Goal: Information Seeking & Learning: Learn about a topic

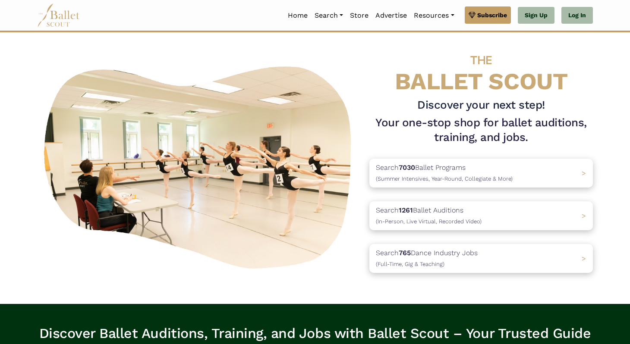
scroll to position [31, 0]
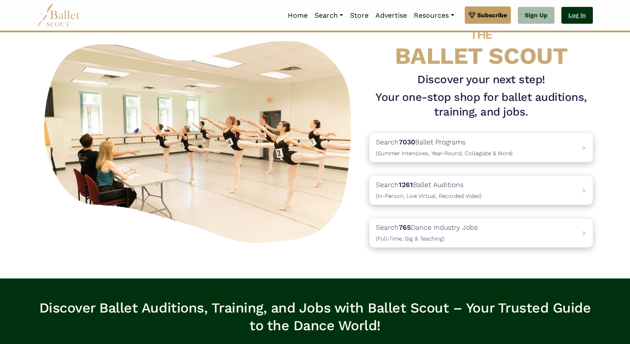
click at [576, 16] on link "Log In" at bounding box center [576, 15] width 31 height 17
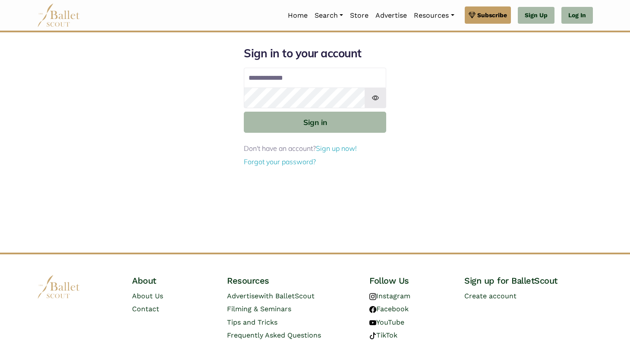
click at [305, 75] on input "Email address" at bounding box center [315, 78] width 142 height 21
type input "**********"
click at [244, 112] on button "Sign in" at bounding box center [315, 122] width 142 height 21
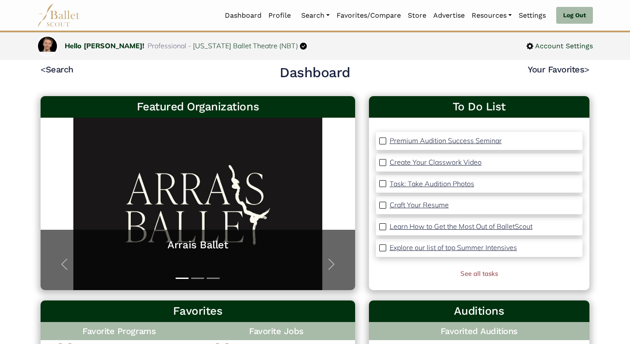
scroll to position [8, 0]
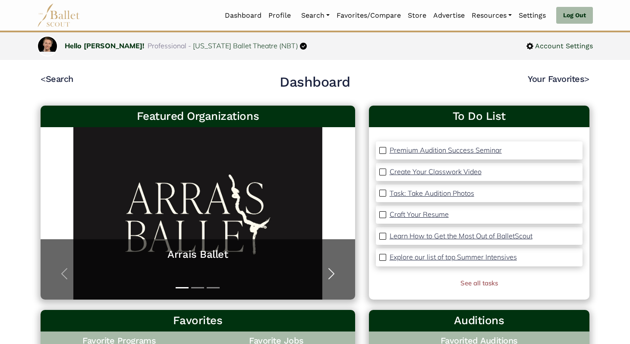
click at [328, 269] on span "button" at bounding box center [331, 274] width 14 height 14
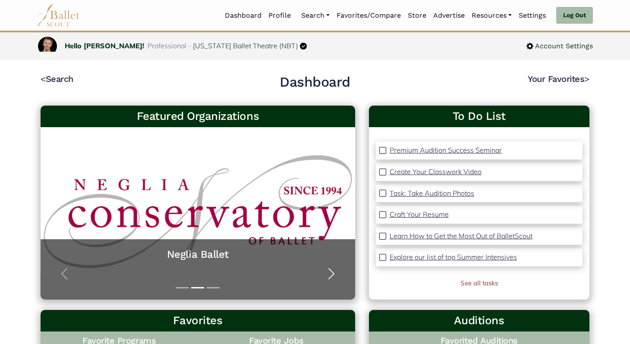
click at [334, 271] on span "button" at bounding box center [331, 274] width 14 height 14
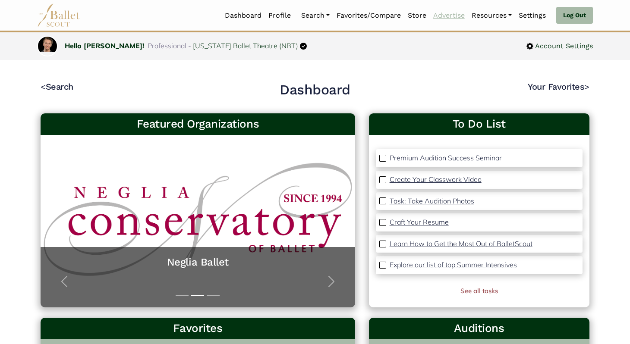
click at [447, 17] on link "Advertise" at bounding box center [449, 15] width 38 height 18
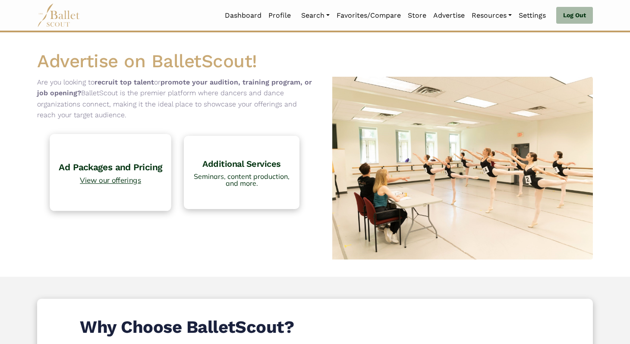
click at [97, 171] on h4 "Ad Packages and Pricing" at bounding box center [110, 167] width 113 height 12
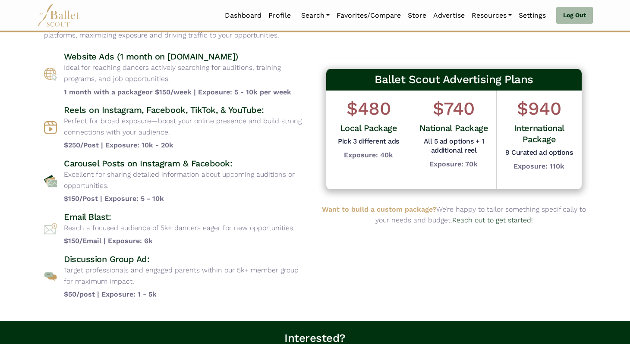
scroll to position [62, 0]
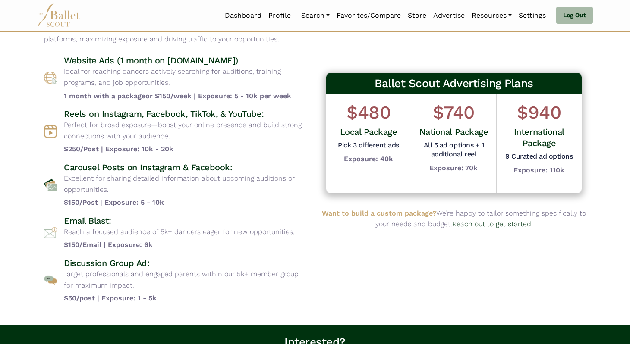
drag, startPoint x: 60, startPoint y: 63, endPoint x: 296, endPoint y: 94, distance: 238.6
click at [297, 94] on div "Website Ads (1 month on [DOMAIN_NAME]) Ideal for reaching dancers actively sear…" at bounding box center [176, 78] width 264 height 47
click at [296, 94] on b "1 month with a package or $150/week | Exposure: 5 - 10k per week" at bounding box center [186, 96] width 244 height 11
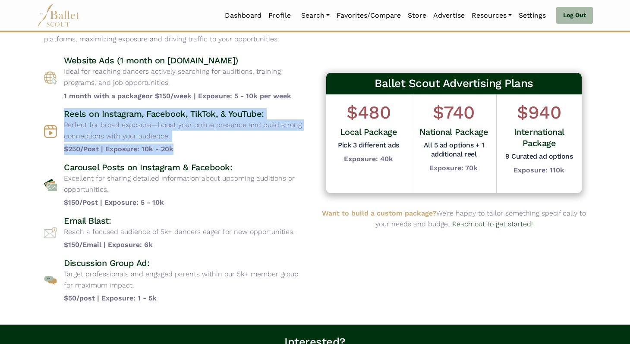
drag, startPoint x: 62, startPoint y: 112, endPoint x: 208, endPoint y: 154, distance: 151.9
click at [208, 154] on div "Reels on Instagram, Facebook, TikTok, & YouTube: Perfect for broad exposure—boo…" at bounding box center [176, 131] width 264 height 47
click at [208, 154] on b "$250/Post | Exposure: 10k - 20k" at bounding box center [186, 149] width 244 height 11
drag, startPoint x: 193, startPoint y: 153, endPoint x: 65, endPoint y: 115, distance: 134.1
click at [65, 115] on div "Reels on Instagram, Facebook, TikTok, & YouTube: Perfect for broad exposure—boo…" at bounding box center [186, 131] width 244 height 47
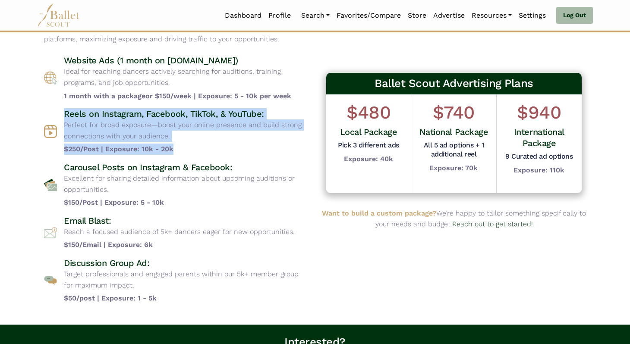
click at [65, 115] on h4 "Reels on Instagram, Facebook, TikTok, & YouTube:" at bounding box center [186, 113] width 244 height 11
drag, startPoint x: 65, startPoint y: 115, endPoint x: 183, endPoint y: 148, distance: 122.9
click at [183, 148] on div "Reels on Instagram, Facebook, TikTok, & YouTube: Perfect for broad exposure—boo…" at bounding box center [186, 131] width 244 height 47
click at [183, 148] on b "$250/Post | Exposure: 10k - 20k" at bounding box center [186, 149] width 244 height 11
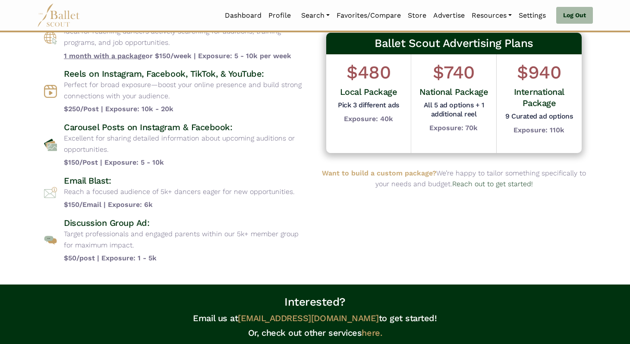
scroll to position [118, 0]
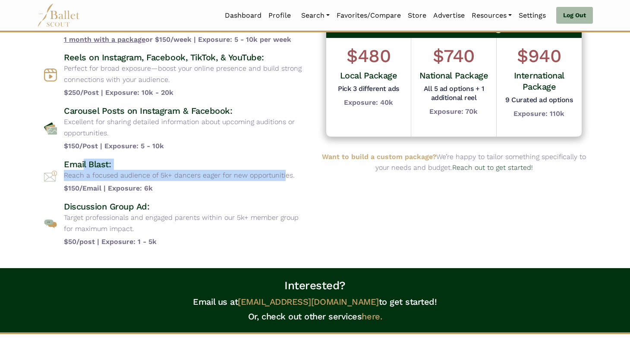
drag, startPoint x: 84, startPoint y: 161, endPoint x: 188, endPoint y: 178, distance: 105.1
click at [188, 178] on div "Email Blast: Reach a focused audience of 5k+ dancers eager for new opportunitie…" at bounding box center [179, 176] width 231 height 35
click at [188, 178] on p "Reach a focused audience of 5k+ dancers eager for new opportunities." at bounding box center [179, 175] width 231 height 11
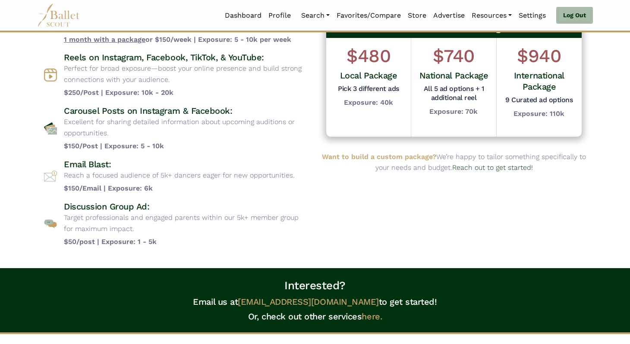
scroll to position [79, 0]
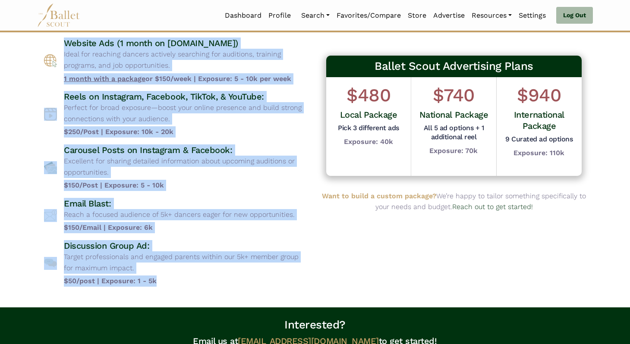
drag, startPoint x: 63, startPoint y: 43, endPoint x: 233, endPoint y: 282, distance: 293.6
click at [233, 282] on div "Website Ads (1 month on www.balletscout.info) Ideal for reaching dancers active…" at bounding box center [176, 162] width 264 height 249
click at [233, 282] on b "$50/post | Exposure: 1 - 5k" at bounding box center [186, 281] width 244 height 11
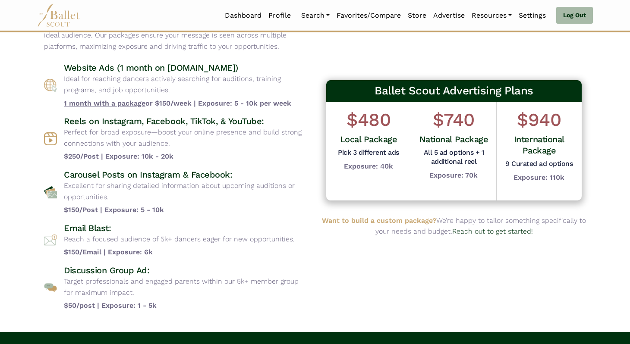
scroll to position [45, 0]
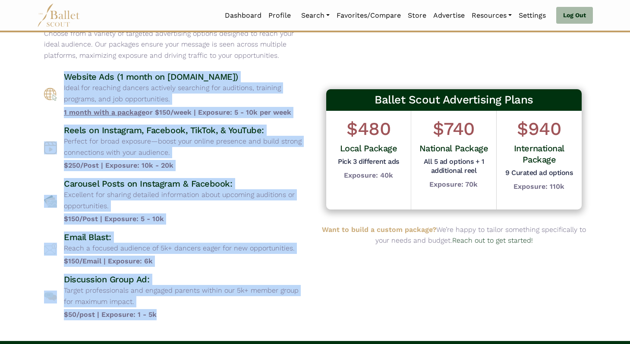
drag, startPoint x: 178, startPoint y: 316, endPoint x: 53, endPoint y: 67, distance: 279.0
click at [53, 66] on div "Advertising Packages Choose from a variety of targeted advertising options desi…" at bounding box center [176, 164] width 278 height 327
click at [53, 67] on div "Advertising Packages Choose from a variety of targeted advertising options desi…" at bounding box center [176, 164] width 278 height 327
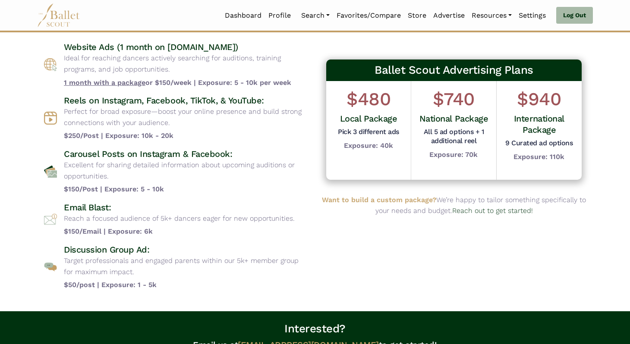
scroll to position [88, 0]
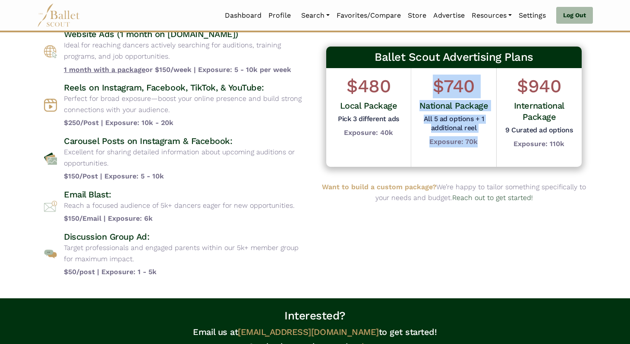
drag, startPoint x: 434, startPoint y: 89, endPoint x: 479, endPoint y: 153, distance: 78.3
click at [479, 154] on div "$740 National Package All 5 ad options + 1 additional reel Exposure: 70k" at bounding box center [453, 117] width 85 height 99
click at [479, 153] on div "$740 National Package All 5 ad options + 1 additional reel Exposure: 70k" at bounding box center [453, 117] width 85 height 99
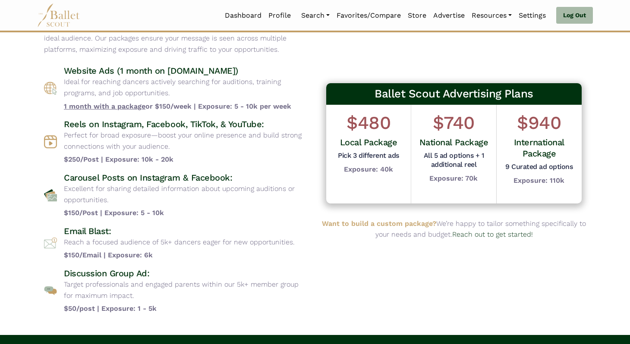
scroll to position [74, 0]
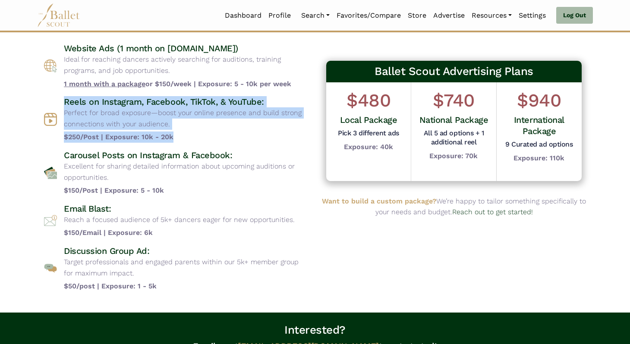
drag, startPoint x: 63, startPoint y: 102, endPoint x: 230, endPoint y: 143, distance: 172.3
click at [230, 143] on div "Website Ads (1 month on www.balletscout.info) Ideal for reaching dancers active…" at bounding box center [176, 167] width 264 height 249
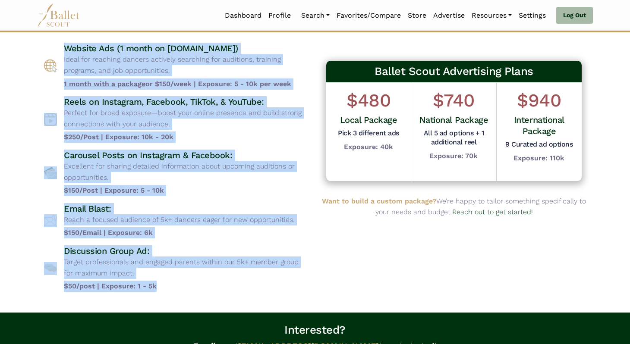
drag, startPoint x: 173, startPoint y: 292, endPoint x: 53, endPoint y: 50, distance: 270.0
click at [53, 50] on div "Website Ads (1 month on www.balletscout.info) Ideal for reaching dancers active…" at bounding box center [176, 167] width 264 height 249
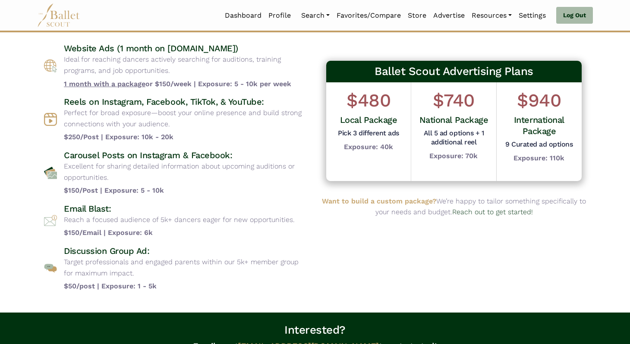
click at [53, 47] on div "Website Ads (1 month on www.balletscout.info) Ideal for reaching dancers active…" at bounding box center [176, 66] width 264 height 47
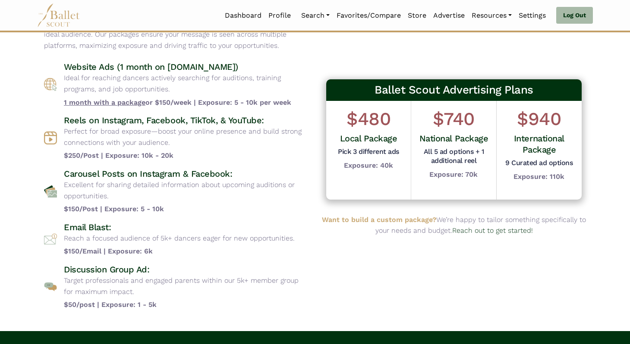
scroll to position [52, 0]
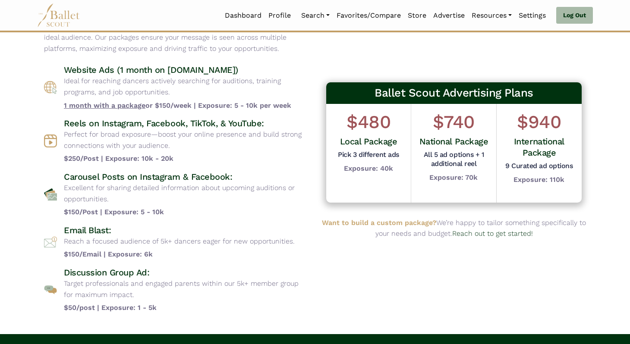
click at [59, 75] on div "Website Ads (1 month on www.balletscout.info) Ideal for reaching dancers active…" at bounding box center [176, 87] width 264 height 47
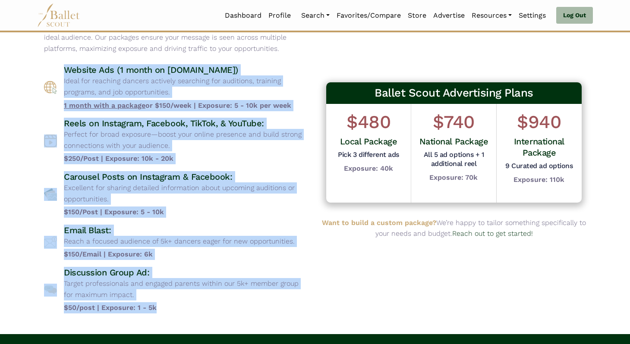
drag, startPoint x: 62, startPoint y: 67, endPoint x: 261, endPoint y: 308, distance: 312.6
click at [261, 308] on div "Website Ads (1 month on www.balletscout.info) Ideal for reaching dancers active…" at bounding box center [176, 188] width 264 height 249
click at [244, 304] on b "$50/post | Exposure: 1 - 5k" at bounding box center [186, 307] width 244 height 11
drag, startPoint x: 185, startPoint y: 305, endPoint x: 38, endPoint y: 73, distance: 274.5
click at [38, 73] on div "Advertising Packages Choose from a variety of targeted advertising options desi…" at bounding box center [176, 157] width 278 height 327
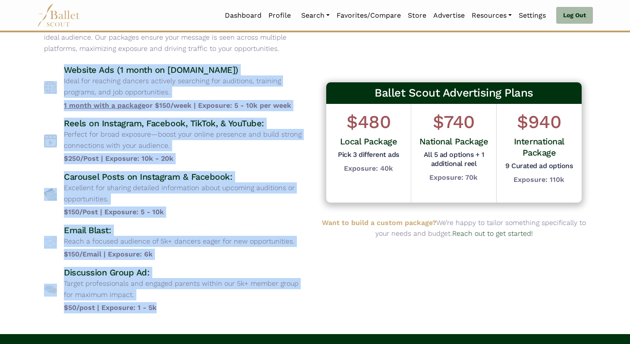
click at [38, 73] on div "Advertising Packages Choose from a variety of targeted advertising options desi…" at bounding box center [176, 157] width 278 height 327
drag, startPoint x: 38, startPoint y: 73, endPoint x: 209, endPoint y: 313, distance: 295.0
click at [209, 313] on div "Advertising Packages Choose from a variety of targeted advertising options desi…" at bounding box center [176, 157] width 278 height 327
click at [209, 313] on b "$50/post | Exposure: 1 - 5k" at bounding box center [186, 307] width 244 height 11
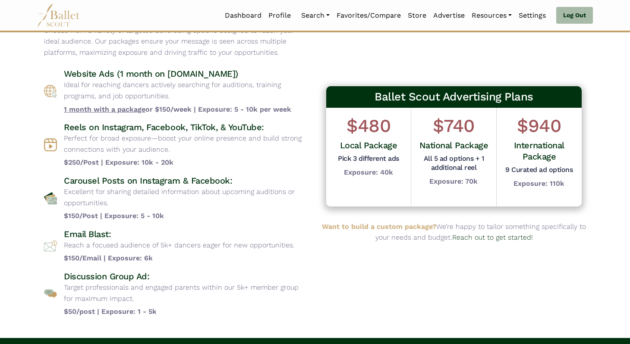
scroll to position [46, 0]
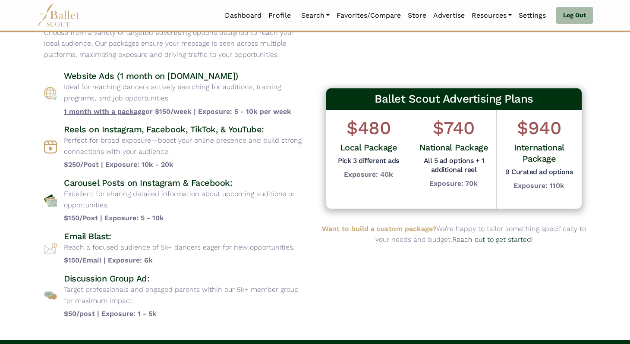
drag, startPoint x: 56, startPoint y: 73, endPoint x: 227, endPoint y: 307, distance: 289.6
click at [227, 306] on div "Website Ads (1 month on www.balletscout.info) Ideal for reaching dancers active…" at bounding box center [176, 194] width 264 height 249
click at [183, 318] on b "$50/post | Exposure: 1 - 5k" at bounding box center [186, 314] width 244 height 11
drag, startPoint x: 183, startPoint y: 318, endPoint x: 20, endPoint y: 76, distance: 292.1
click at [20, 76] on body "Loading... Please Wait Dashboard Profile" at bounding box center [315, 242] width 630 height 576
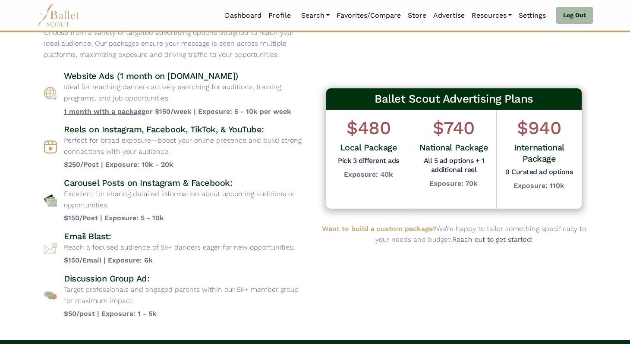
click at [20, 76] on body "Loading... Please Wait Dashboard Profile" at bounding box center [315, 242] width 630 height 576
click at [23, 74] on body "Loading... Please Wait Dashboard Profile" at bounding box center [315, 242] width 630 height 576
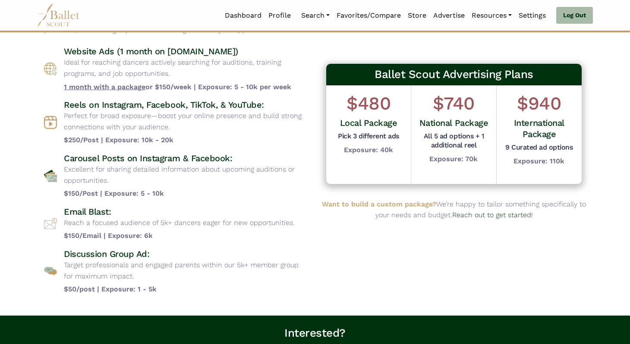
scroll to position [69, 0]
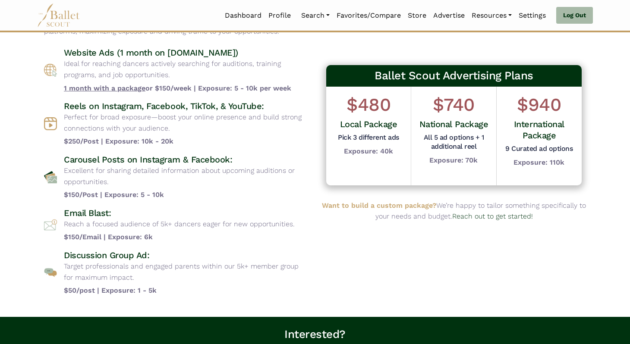
click at [108, 51] on h4 "Website Ads (1 month on www.balletscout.info)" at bounding box center [186, 52] width 244 height 11
click at [112, 110] on h4 "Reels on Instagram, Facebook, TikTok, & YouTube:" at bounding box center [186, 106] width 244 height 11
click at [173, 111] on h4 "Reels on Instagram, Facebook, TikTok, & YouTube:" at bounding box center [186, 106] width 244 height 11
click at [203, 108] on h4 "Reels on Instagram, Facebook, TikTok, & YouTube:" at bounding box center [186, 106] width 244 height 11
click at [246, 102] on h4 "Reels on Instagram, Facebook, TikTok, & YouTube:" at bounding box center [186, 106] width 244 height 11
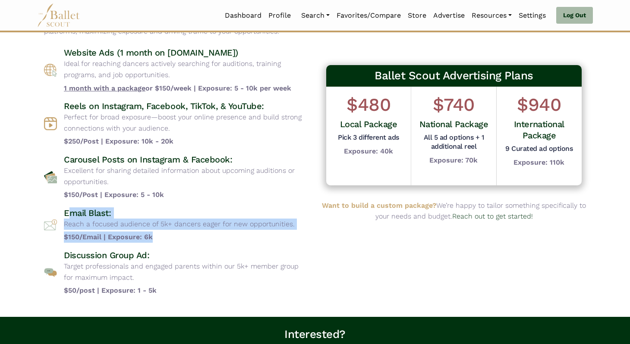
drag, startPoint x: 68, startPoint y: 214, endPoint x: 254, endPoint y: 236, distance: 187.8
click at [254, 236] on div "Email Blast: Reach a focused audience of 5k+ dancers eager for new opportunitie…" at bounding box center [179, 225] width 231 height 35
click at [254, 236] on b "$150/Email | Exposure: 6k" at bounding box center [179, 237] width 231 height 11
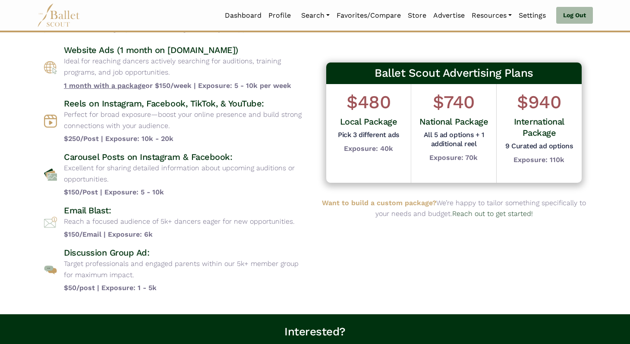
scroll to position [72, 0]
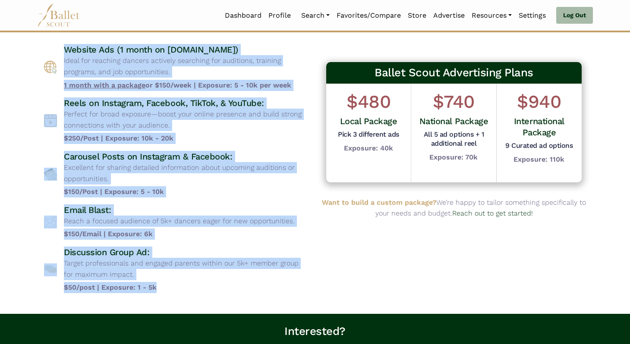
drag, startPoint x: 62, startPoint y: 47, endPoint x: 240, endPoint y: 287, distance: 298.8
click at [240, 287] on div "Website Ads (1 month on www.balletscout.info) Ideal for reaching dancers active…" at bounding box center [176, 168] width 264 height 249
click at [240, 287] on b "$50/post | Exposure: 1 - 5k" at bounding box center [186, 287] width 244 height 11
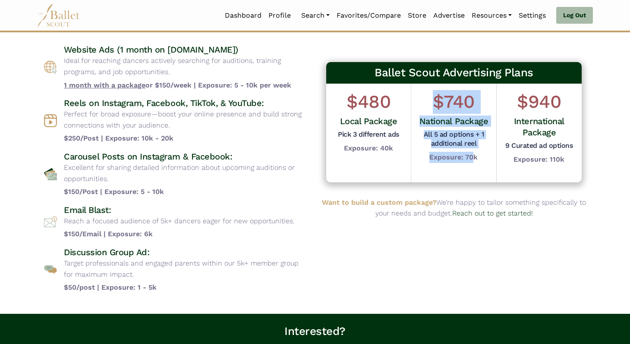
drag, startPoint x: 434, startPoint y: 103, endPoint x: 472, endPoint y: 157, distance: 66.6
click at [472, 157] on div "$740 National Package All 5 ad options + 1 additional reel Exposure: 70k" at bounding box center [454, 126] width 72 height 73
click at [472, 157] on b "Exposure: 70k" at bounding box center [453, 157] width 48 height 8
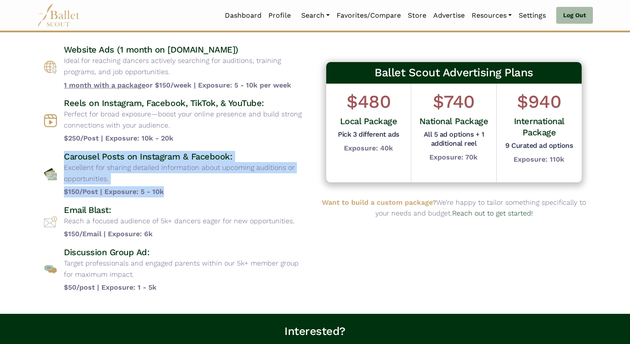
drag, startPoint x: 172, startPoint y: 192, endPoint x: 60, endPoint y: 157, distance: 117.5
click at [60, 157] on div "Carousel Posts on Instagram & Facebook: Excellent for sharing detailed informat…" at bounding box center [176, 174] width 264 height 47
drag, startPoint x: 60, startPoint y: 157, endPoint x: 181, endPoint y: 197, distance: 127.6
click at [181, 197] on div "Website Ads (1 month on www.balletscout.info) Ideal for reaching dancers active…" at bounding box center [176, 168] width 264 height 249
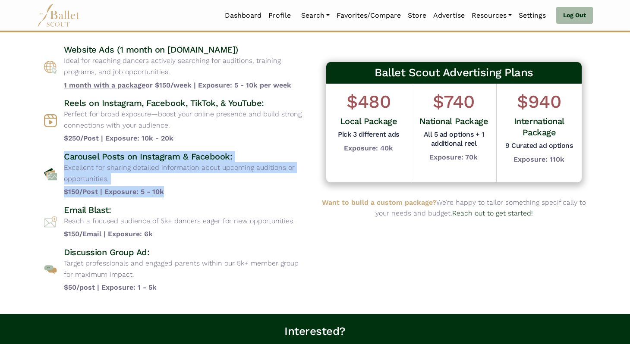
click at [181, 197] on div "Website Ads (1 month on www.balletscout.info) Ideal for reaching dancers active…" at bounding box center [176, 168] width 264 height 249
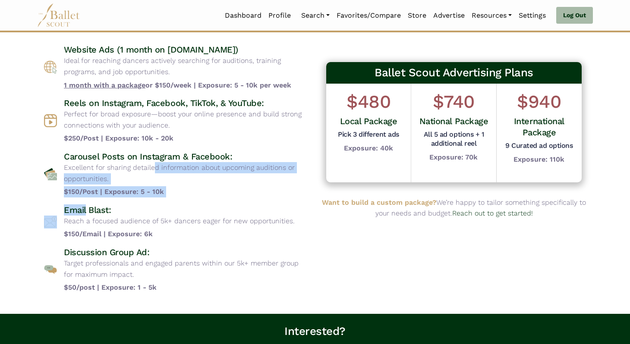
drag, startPoint x: 181, startPoint y: 197, endPoint x: 65, endPoint y: 173, distance: 118.6
click at [65, 173] on div "Website Ads (1 month on www.balletscout.info) Ideal for reaching dancers active…" at bounding box center [176, 168] width 264 height 249
click at [65, 173] on p "Excellent for sharing detailed information about upcoming auditions or opportun…" at bounding box center [186, 173] width 244 height 22
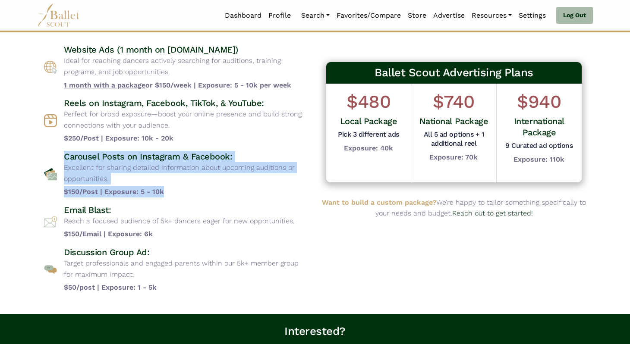
drag, startPoint x: 65, startPoint y: 157, endPoint x: 181, endPoint y: 193, distance: 121.6
click at [181, 193] on div "Carousel Posts on Instagram & Facebook: Excellent for sharing detailed informat…" at bounding box center [186, 174] width 244 height 47
click at [181, 193] on b "$150/Post | Exposure: 5 - 10k" at bounding box center [186, 191] width 244 height 11
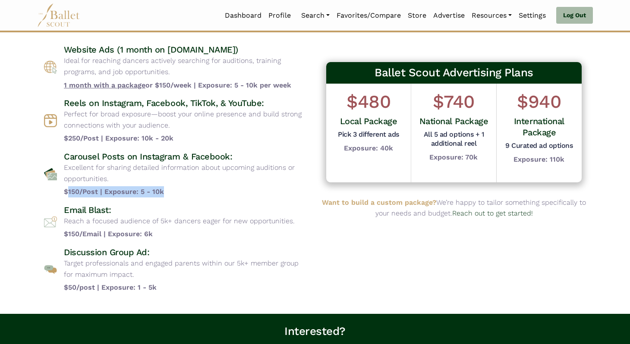
drag, startPoint x: 175, startPoint y: 195, endPoint x: 64, endPoint y: 192, distance: 110.9
click at [65, 192] on b "$150/Post | Exposure: 5 - 10k" at bounding box center [186, 191] width 244 height 11
click at [64, 192] on b "$150/Post | Exposure: 5 - 10k" at bounding box center [186, 191] width 244 height 11
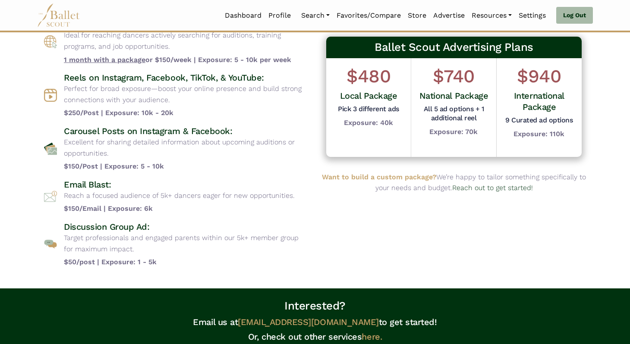
scroll to position [97, 0]
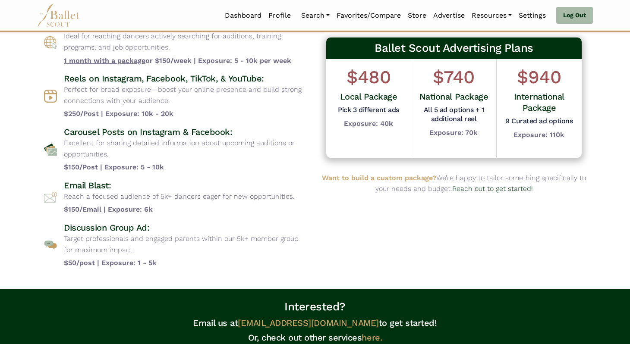
click at [76, 166] on b "$150/Post | Exposure: 5 - 10k" at bounding box center [186, 167] width 244 height 11
click at [140, 170] on b "$150/Post | Exposure: 5 - 10k" at bounding box center [186, 167] width 244 height 11
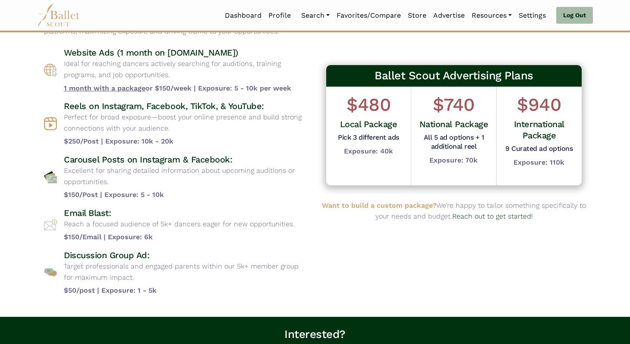
scroll to position [70, 0]
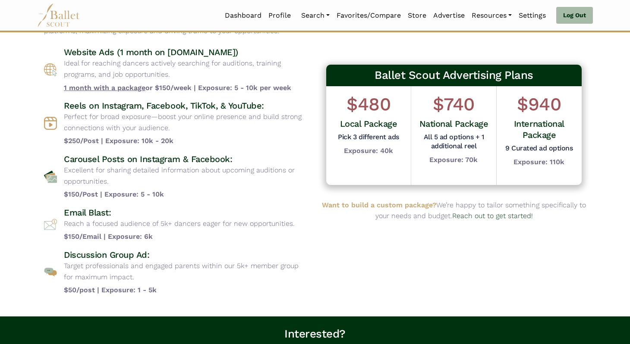
click at [156, 290] on b "$50/post | Exposure: 1 - 5k" at bounding box center [186, 290] width 244 height 11
drag, startPoint x: 156, startPoint y: 290, endPoint x: 157, endPoint y: 274, distance: 16.5
click at [157, 274] on div "Discussion Group Ad: Target professionals and engaged parents within our 5k+ me…" at bounding box center [186, 272] width 244 height 47
click at [159, 283] on div "Discussion Group Ad: Target professionals and engaged parents within our 5k+ me…" at bounding box center [186, 272] width 244 height 47
click at [157, 307] on body "Loading... Please Wait Dashboard Profile" at bounding box center [315, 218] width 630 height 576
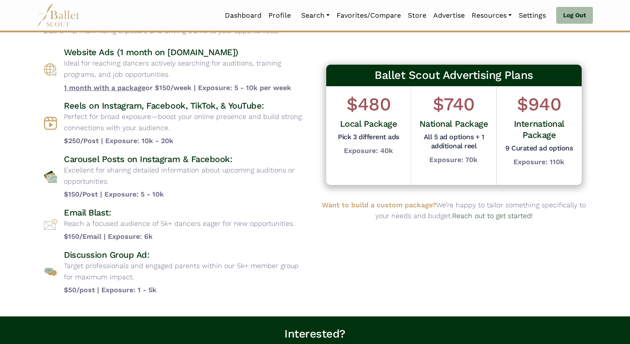
drag, startPoint x: 161, startPoint y: 290, endPoint x: 180, endPoint y: 288, distance: 18.6
click at [180, 288] on b "$50/post | Exposure: 1 - 5k" at bounding box center [186, 290] width 244 height 11
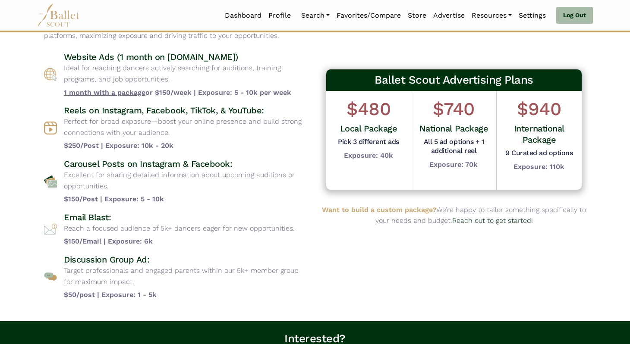
scroll to position [62, 0]
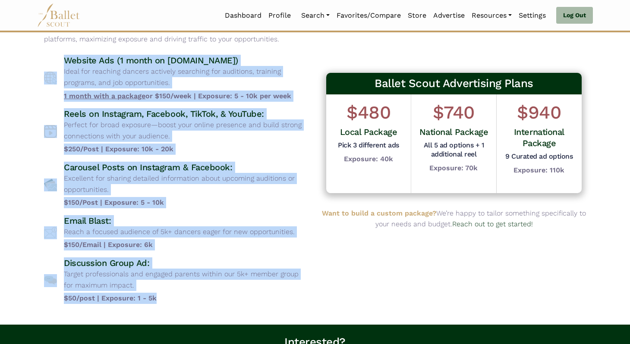
drag, startPoint x: 161, startPoint y: 301, endPoint x: 47, endPoint y: 67, distance: 259.9
click at [47, 67] on div "Website Ads (1 month on www.balletscout.info) Ideal for reaching dancers active…" at bounding box center [176, 179] width 264 height 249
click at [51, 57] on div "Website Ads (1 month on www.balletscout.info) Ideal for reaching dancers active…" at bounding box center [176, 78] width 264 height 47
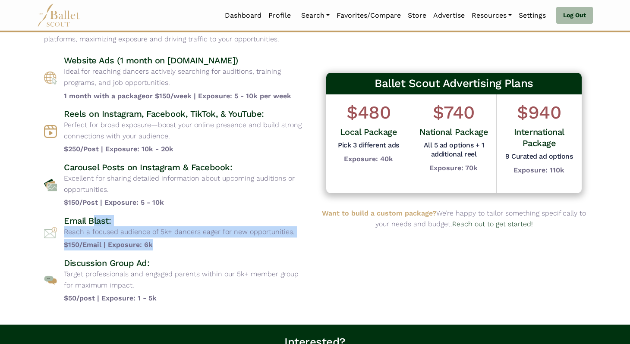
drag, startPoint x: 164, startPoint y: 243, endPoint x: 86, endPoint y: 212, distance: 83.3
click at [86, 213] on div "Website Ads (1 month on www.balletscout.info) Ideal for reaching dancers active…" at bounding box center [176, 179] width 264 height 249
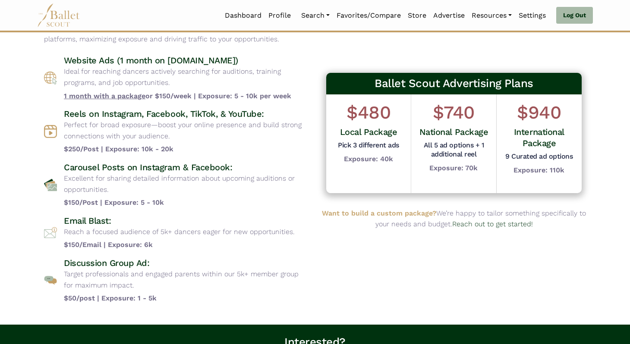
click at [170, 197] on div "Carousel Posts on Instagram & Facebook: Excellent for sharing detailed informat…" at bounding box center [186, 185] width 244 height 47
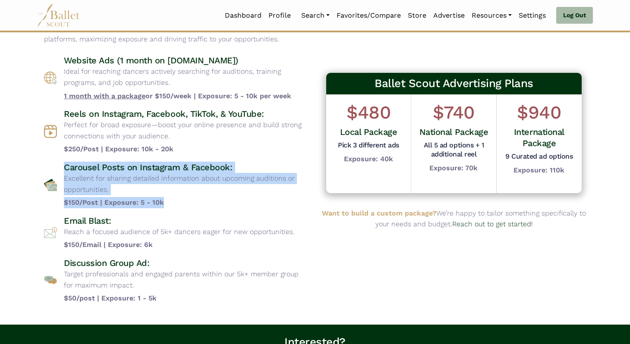
drag, startPoint x: 166, startPoint y: 203, endPoint x: 65, endPoint y: 164, distance: 108.5
click at [65, 164] on div "Carousel Posts on Instagram & Facebook: Excellent for sharing detailed informat…" at bounding box center [186, 185] width 244 height 47
click at [65, 164] on h4 "Carousel Posts on Instagram & Facebook:" at bounding box center [186, 167] width 244 height 11
drag, startPoint x: 65, startPoint y: 164, endPoint x: 164, endPoint y: 208, distance: 108.7
click at [164, 208] on div "Carousel Posts on Instagram & Facebook: Excellent for sharing detailed informat…" at bounding box center [186, 185] width 244 height 47
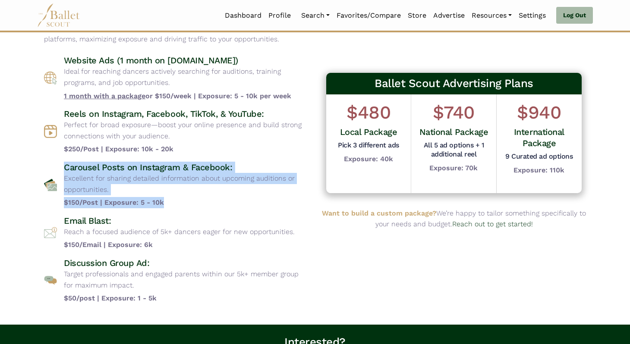
click at [164, 208] on b "$150/Post | Exposure: 5 - 10k" at bounding box center [186, 202] width 244 height 11
drag, startPoint x: 164, startPoint y: 203, endPoint x: 60, endPoint y: 167, distance: 109.9
click at [60, 167] on div "Carousel Posts on Instagram & Facebook: Excellent for sharing detailed informat…" at bounding box center [176, 185] width 264 height 47
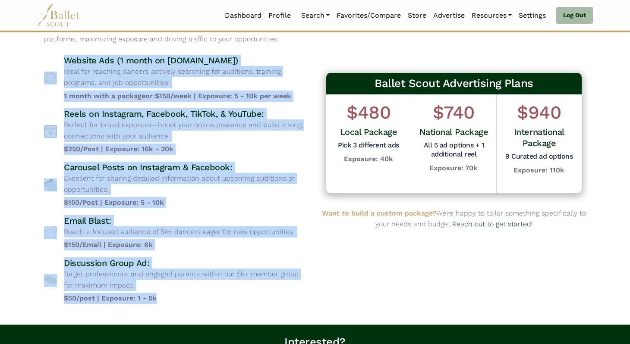
drag, startPoint x: 45, startPoint y: 60, endPoint x: 170, endPoint y: 299, distance: 269.4
click at [170, 299] on div "Website Ads (1 month on www.balletscout.info) Ideal for reaching dancers active…" at bounding box center [176, 179] width 264 height 249
click at [170, 299] on b "$50/post | Exposure: 1 - 5k" at bounding box center [186, 298] width 244 height 11
